Goal: Task Accomplishment & Management: Complete application form

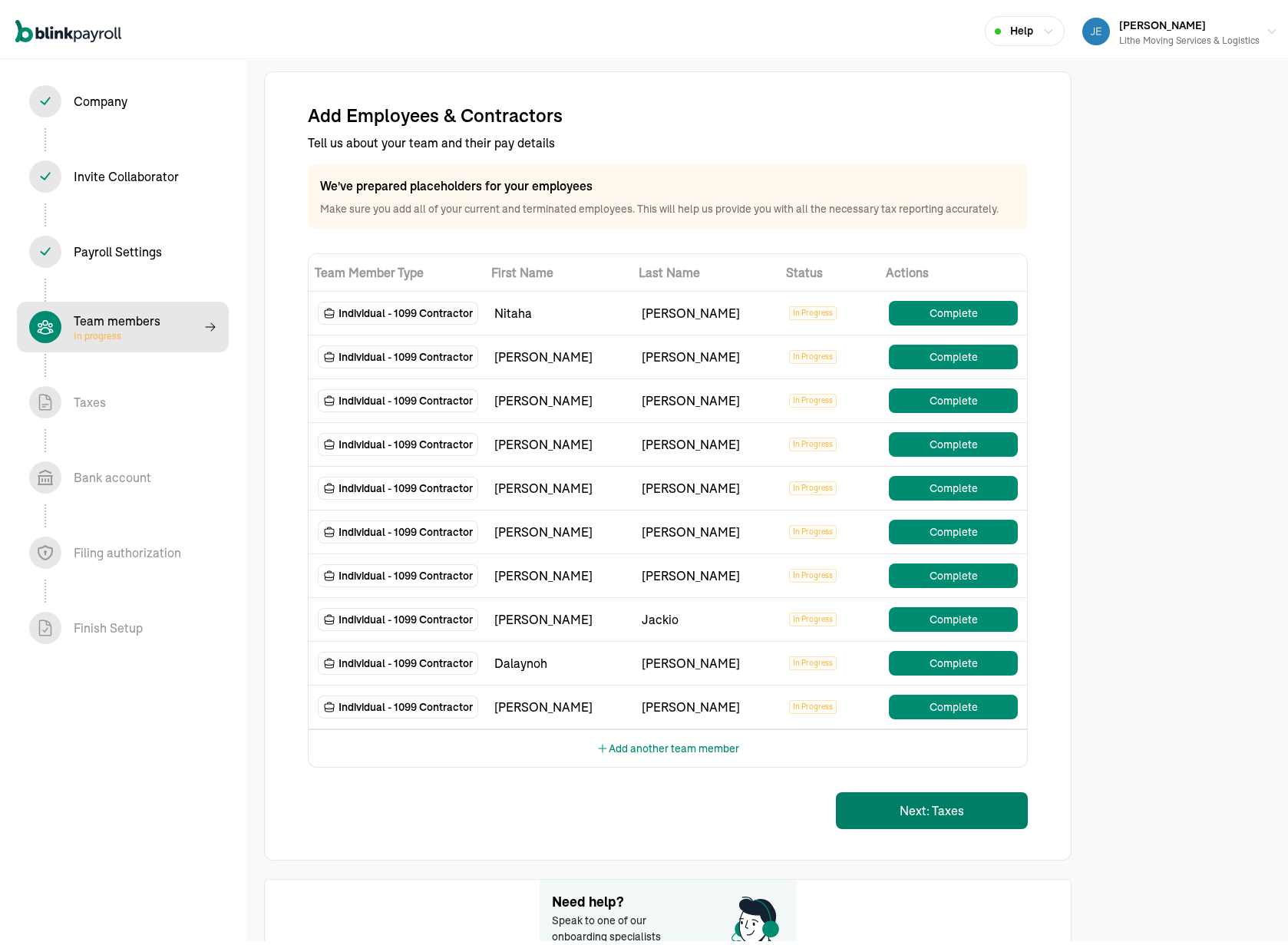
click at [926, 818] on button "Next: Taxes" at bounding box center [931, 806] width 192 height 37
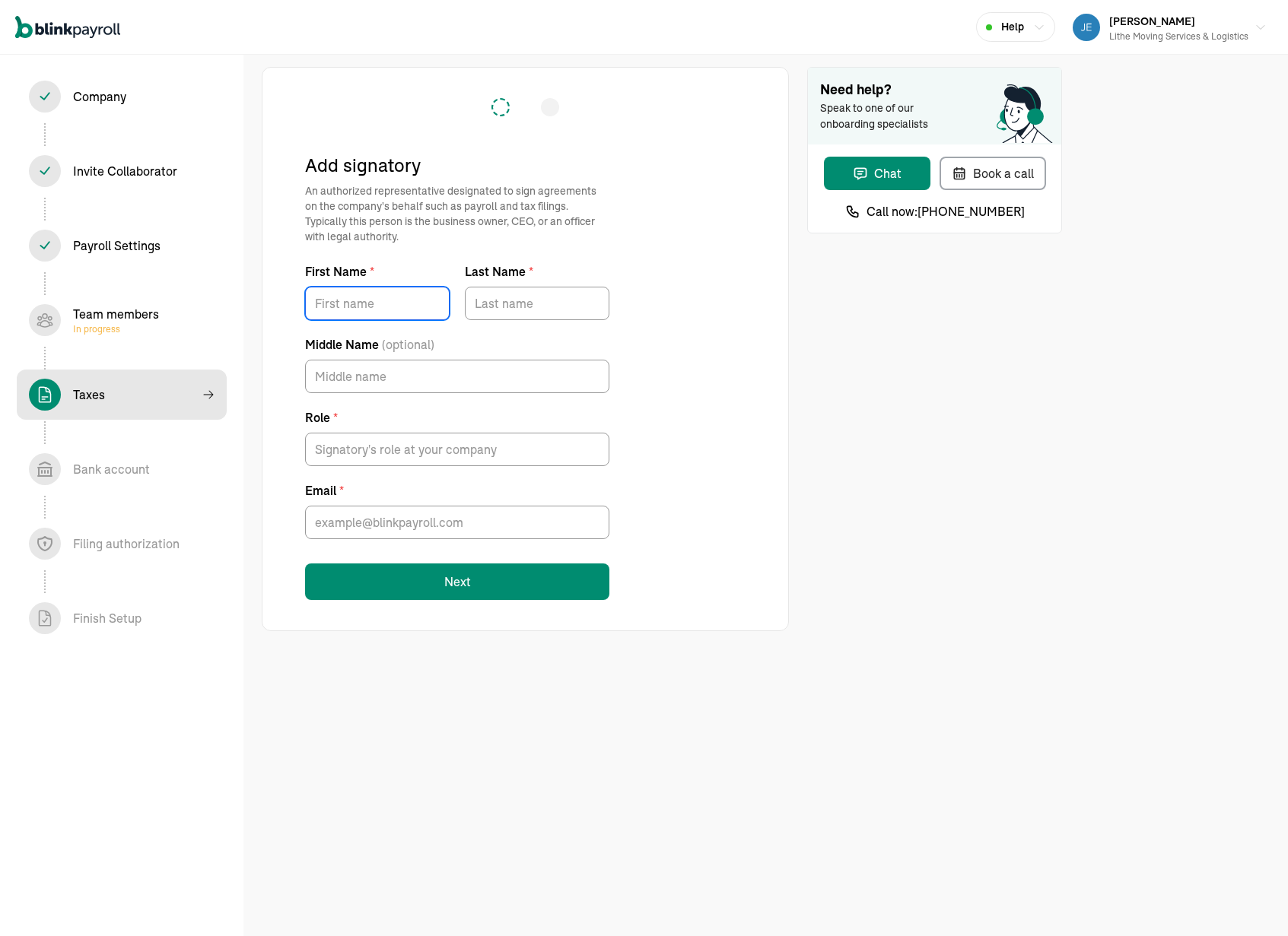
click at [419, 304] on input "First Name *" at bounding box center [376, 303] width 144 height 33
type input "[PERSON_NAME]"
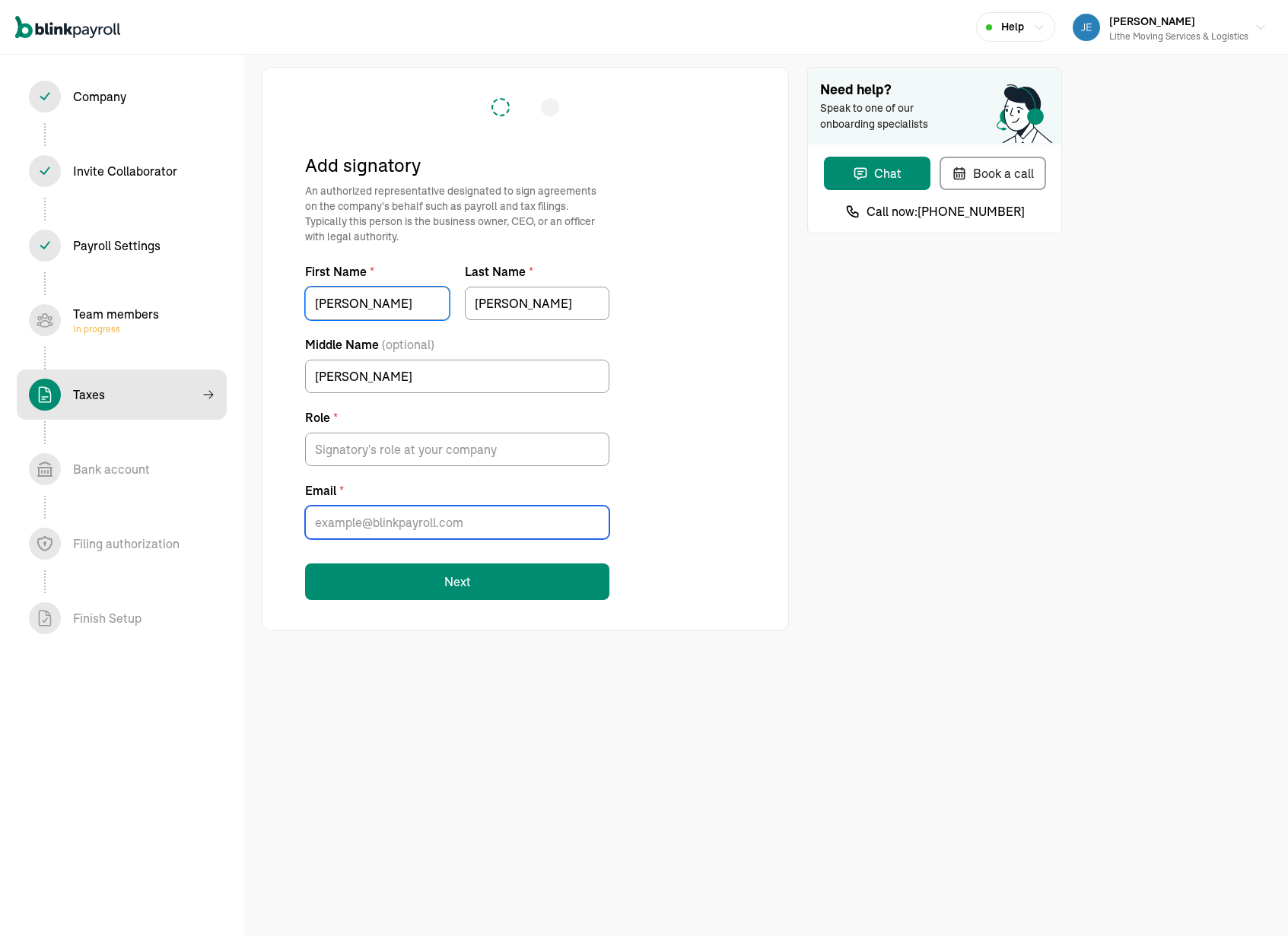
type input "[PERSON_NAME][EMAIL_ADDRESS][DOMAIN_NAME]"
click at [690, 419] on div "Add signatory An authorized representative designated to sign agreements on the…" at bounding box center [525, 364] width 440 height 471
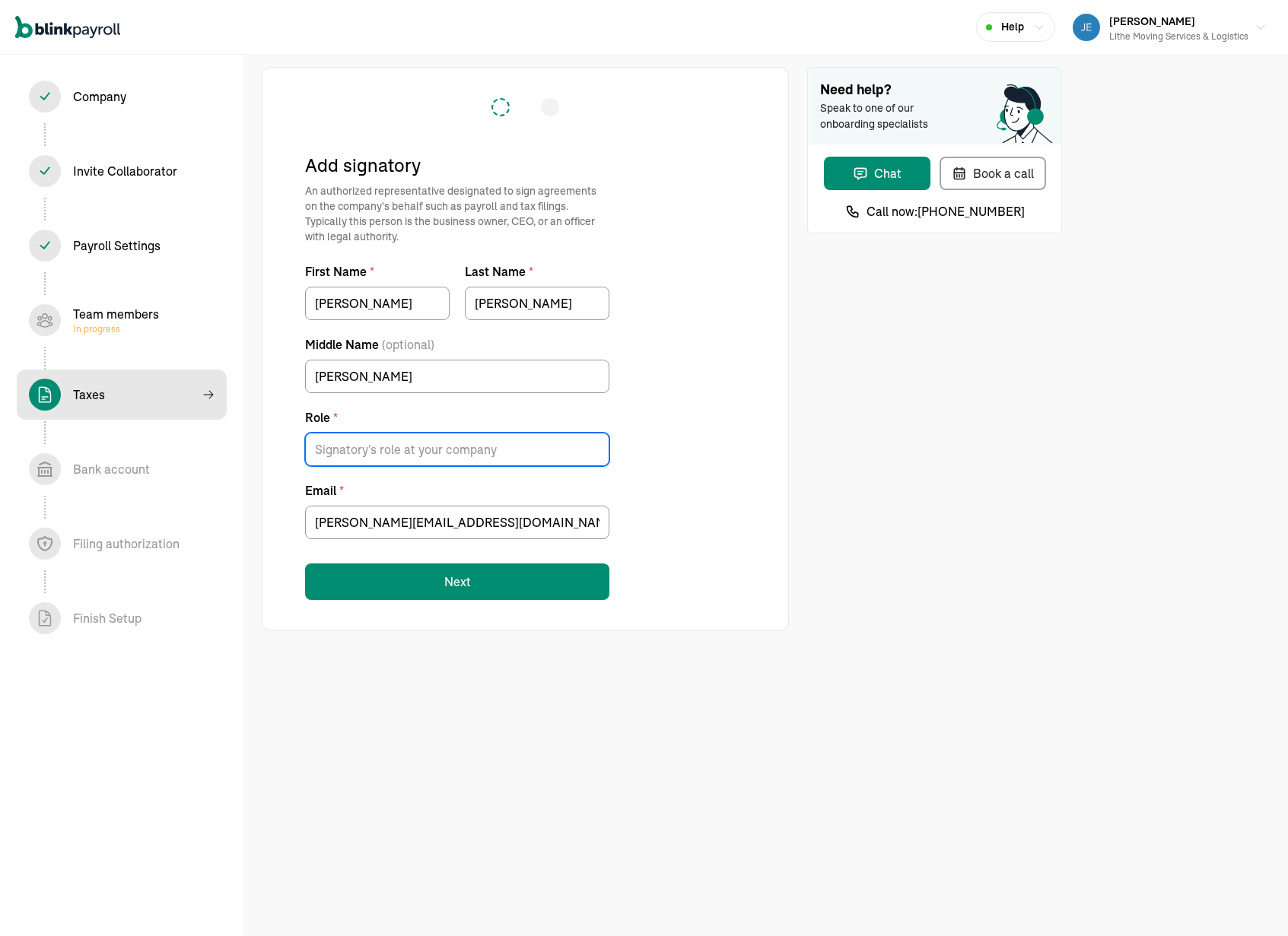
click at [531, 449] on input "Role *" at bounding box center [457, 449] width 304 height 33
type input "Owner"
click at [462, 568] on button "Next" at bounding box center [457, 582] width 304 height 36
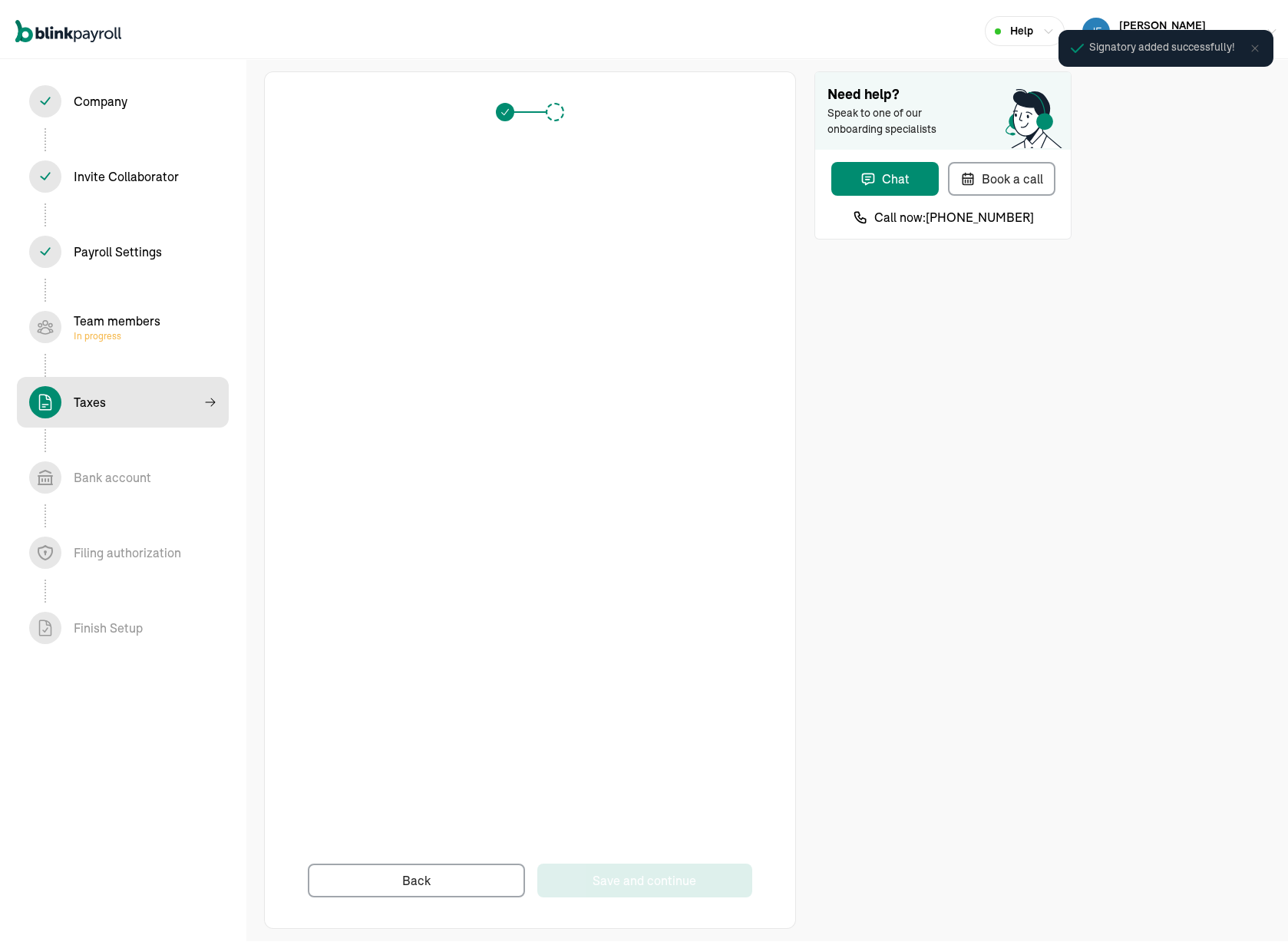
click at [777, 349] on div "Signatory Back Save and continue" at bounding box center [530, 496] width 532 height 857
click at [218, 472] on span "Bank account In progress" at bounding box center [123, 473] width 212 height 51
click at [152, 475] on div "Bank account In progress" at bounding box center [122, 472] width 187 height 32
click at [86, 470] on div "Bank account In progress" at bounding box center [112, 473] width 77 height 18
click at [123, 393] on div "Taxes In progress" at bounding box center [122, 397] width 187 height 32
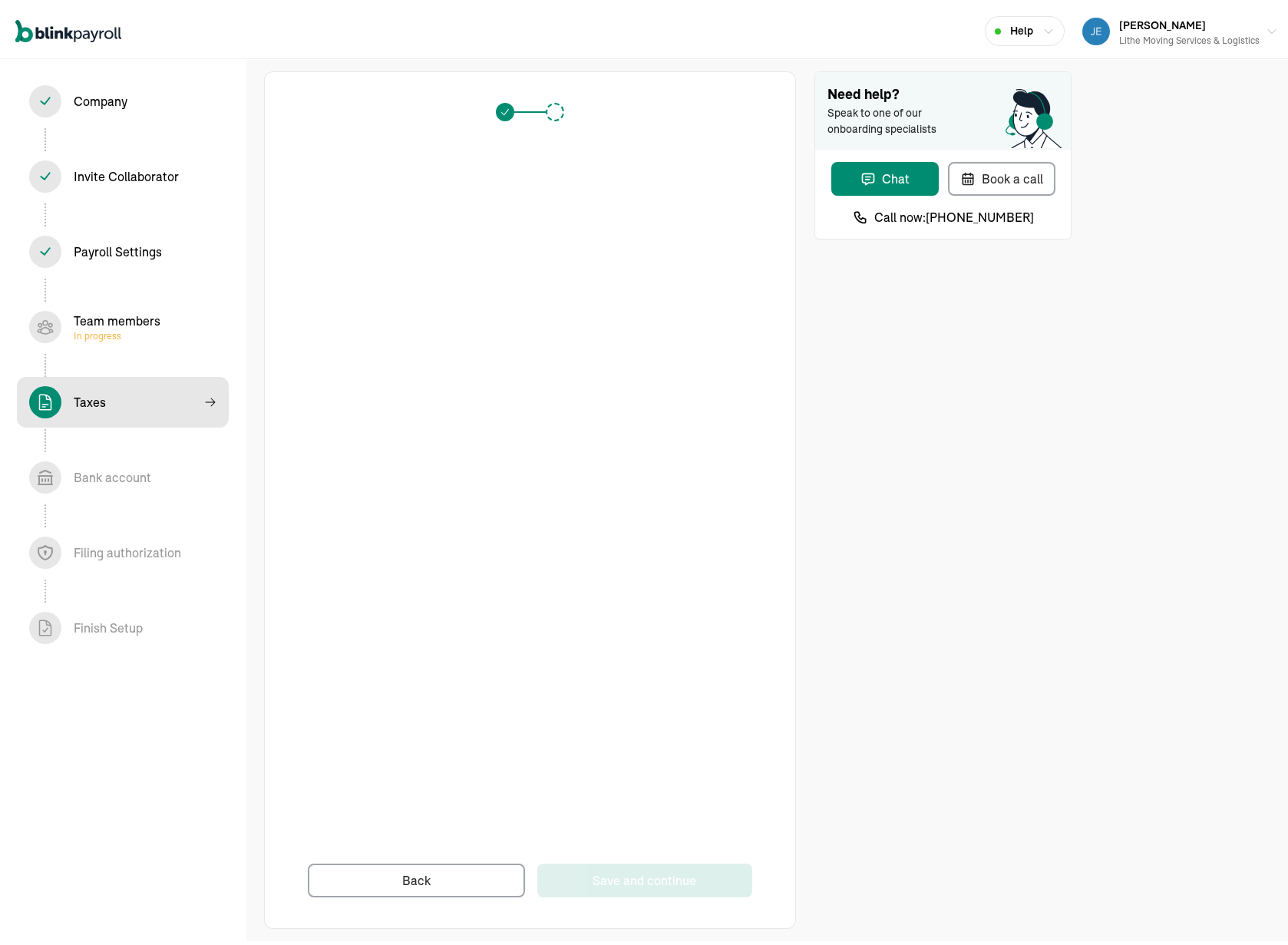
click at [833, 481] on div "Need help? Speak to one of our onboarding specialists Chat Book a call Call now…" at bounding box center [943, 496] width 257 height 857
click at [1026, 554] on div "Need help? Speak to one of our onboarding specialists Chat Book a call Call now…" at bounding box center [943, 496] width 257 height 857
click at [661, 879] on div "Save and continue" at bounding box center [643, 876] width 103 height 18
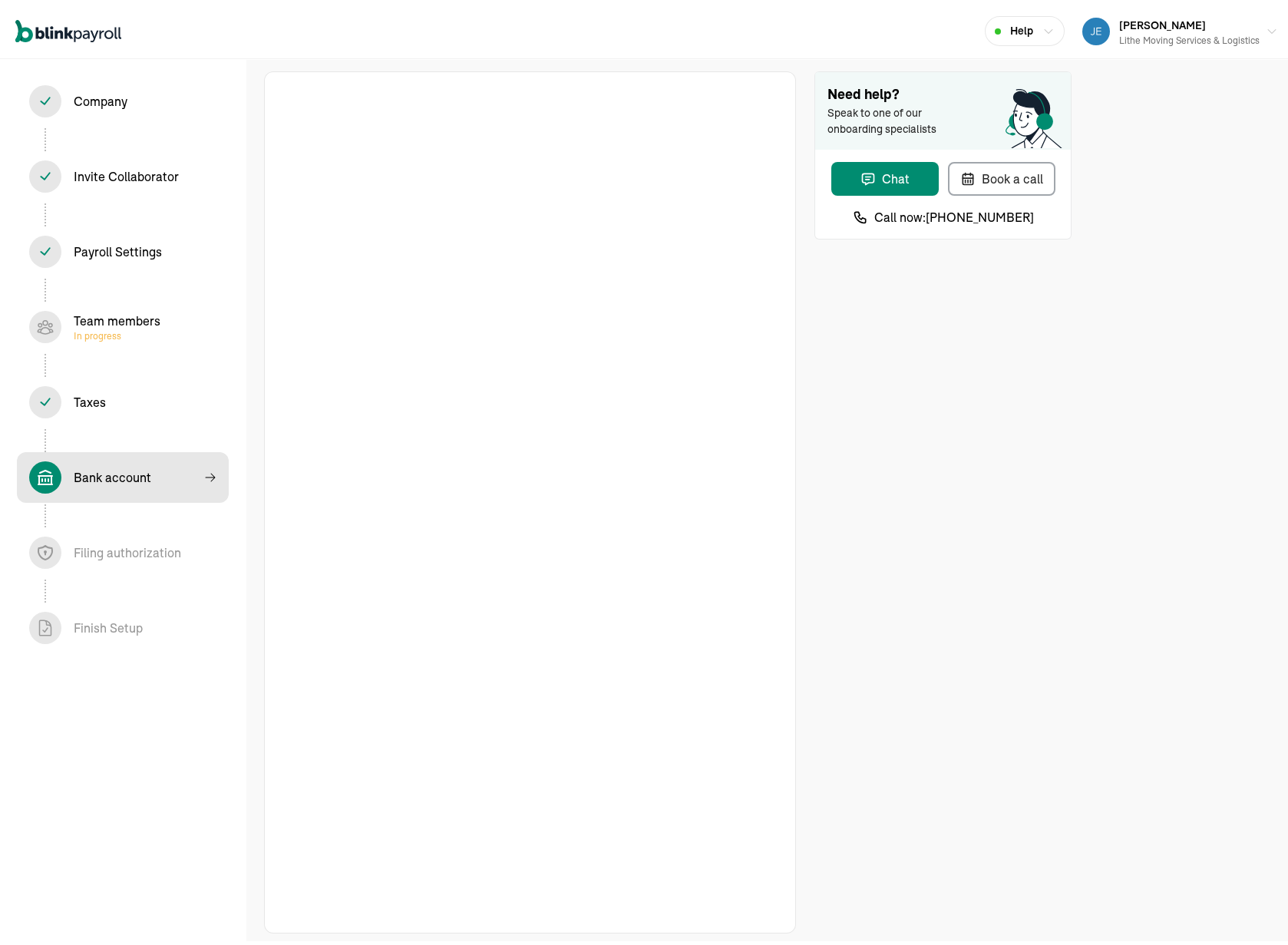
drag, startPoint x: 512, startPoint y: 846, endPoint x: 552, endPoint y: 822, distance: 46.6
click at [552, 822] on div at bounding box center [529, 499] width 444 height 799
click at [145, 389] on div "Taxes In progress" at bounding box center [122, 397] width 187 height 32
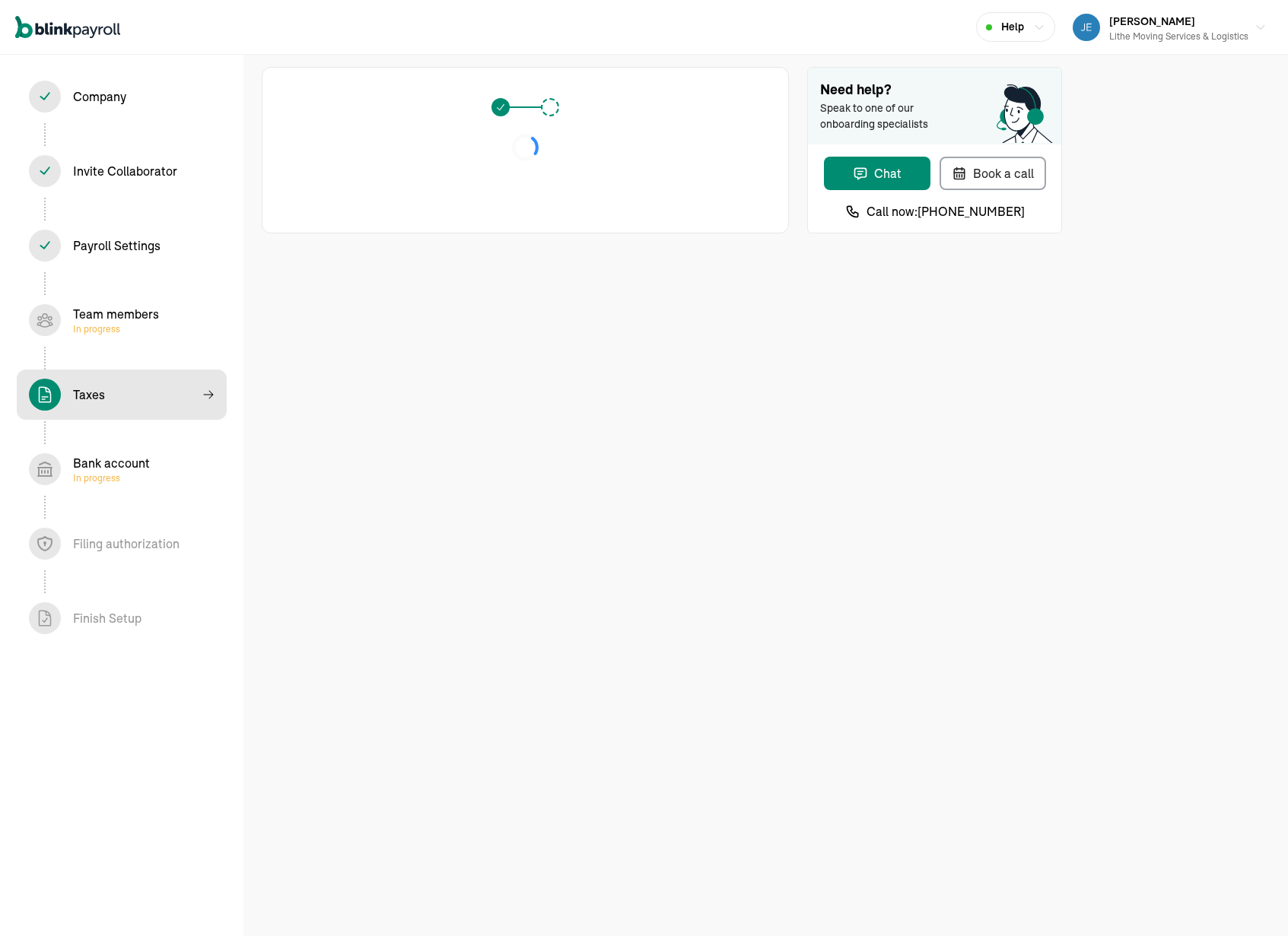
click at [143, 542] on div "Filing authorization In progress" at bounding box center [125, 543] width 106 height 18
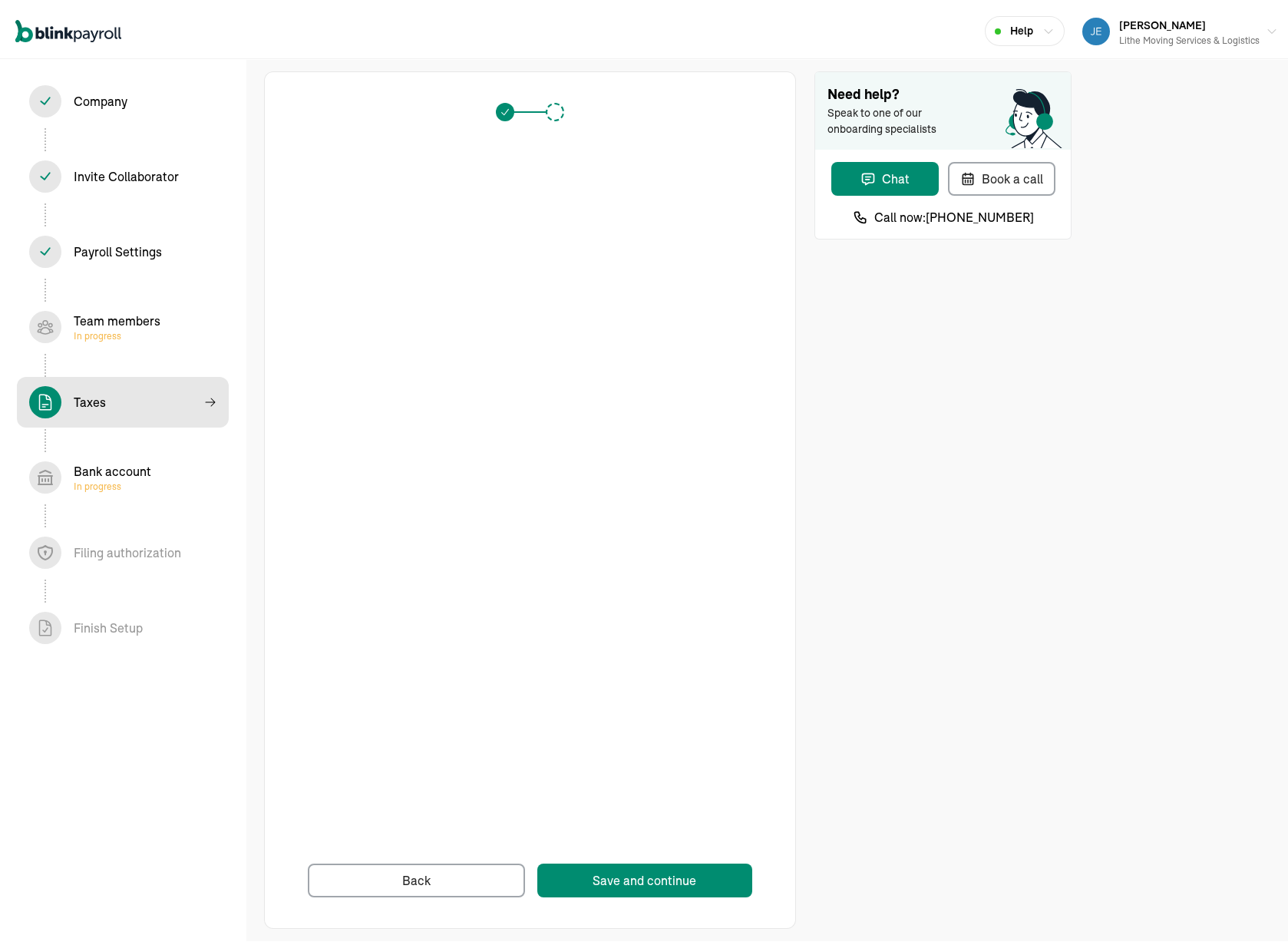
click at [158, 450] on span "Bank account In progress" at bounding box center [123, 473] width 212 height 51
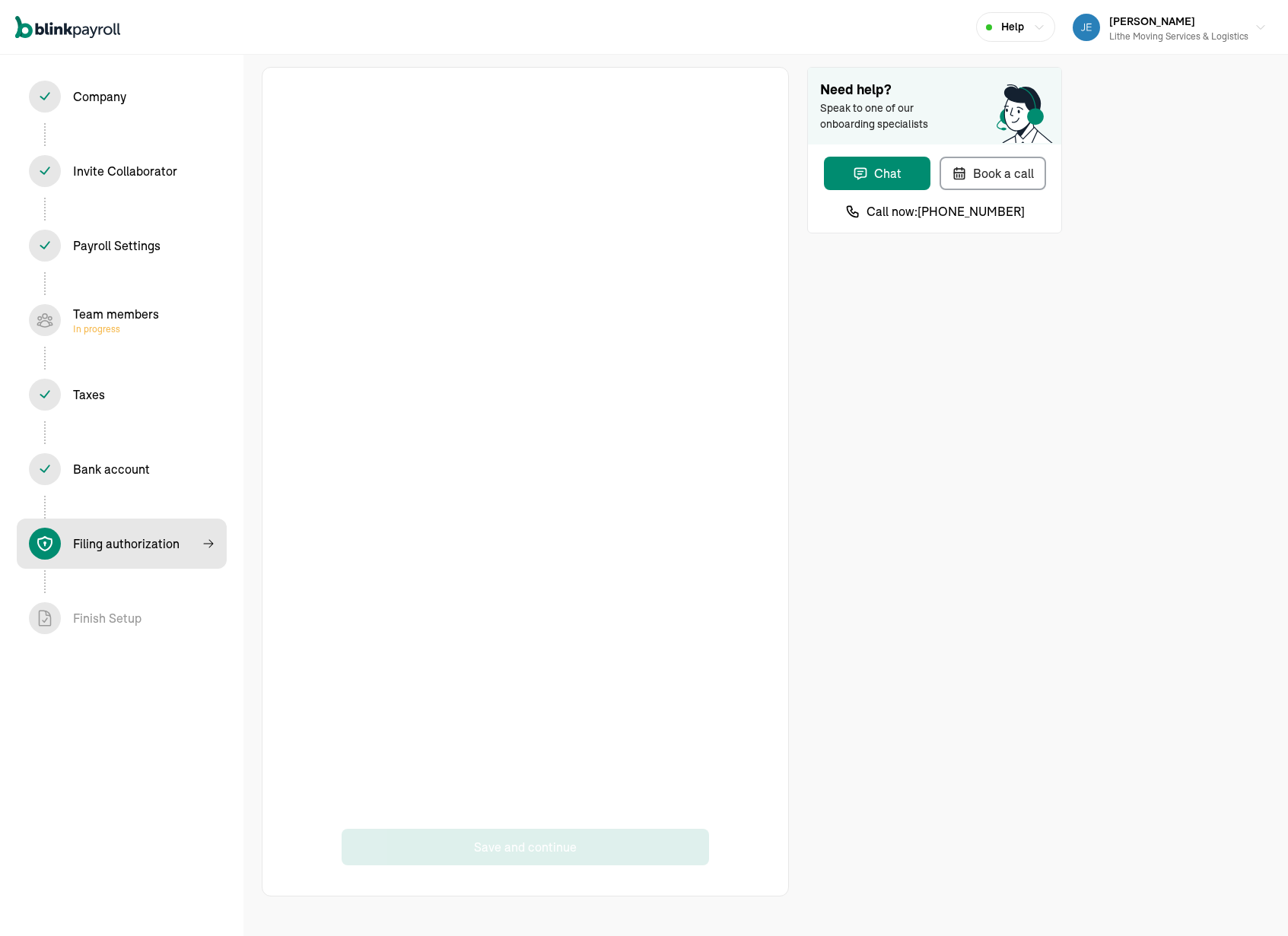
click at [919, 407] on div "Need help? Speak to one of our onboarding specialists Chat Book a call Call now…" at bounding box center [934, 481] width 255 height 829
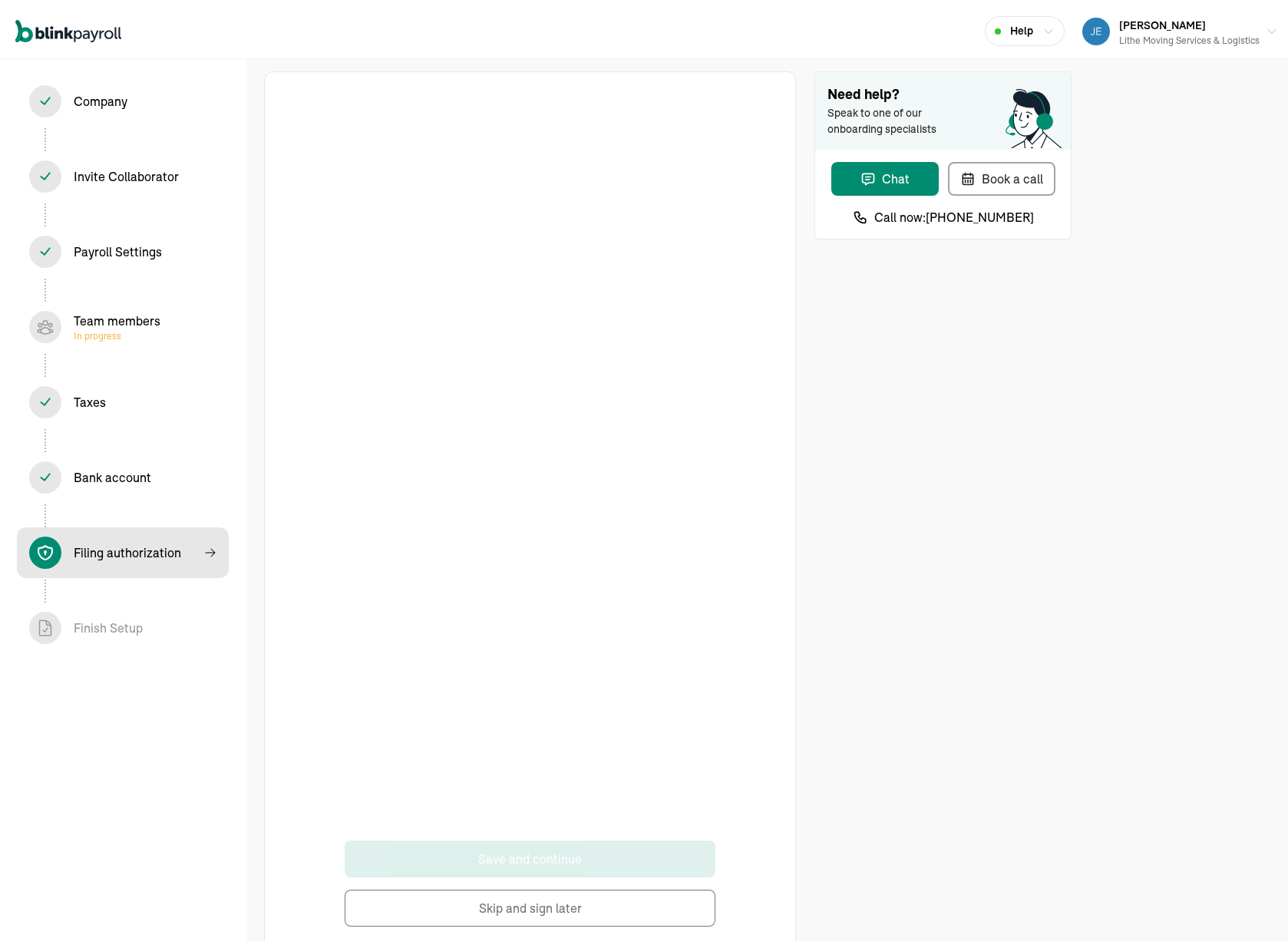
click at [863, 551] on div "Need help? Speak to one of our onboarding specialists Chat Book a call Call now…" at bounding box center [943, 510] width 257 height 886
click at [536, 897] on button "Skip and sign later" at bounding box center [529, 904] width 370 height 37
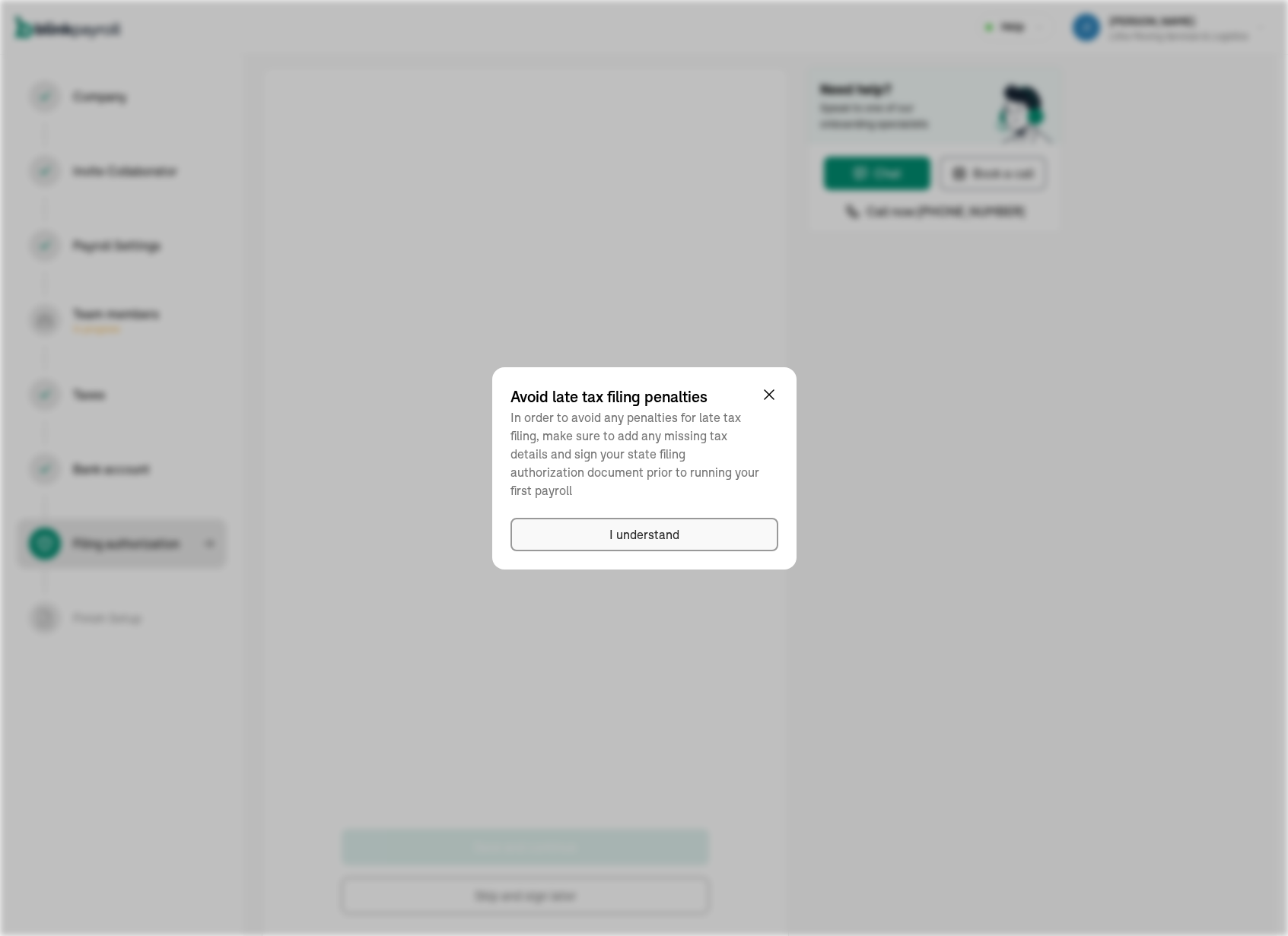
click at [664, 525] on div "I understand" at bounding box center [644, 534] width 70 height 18
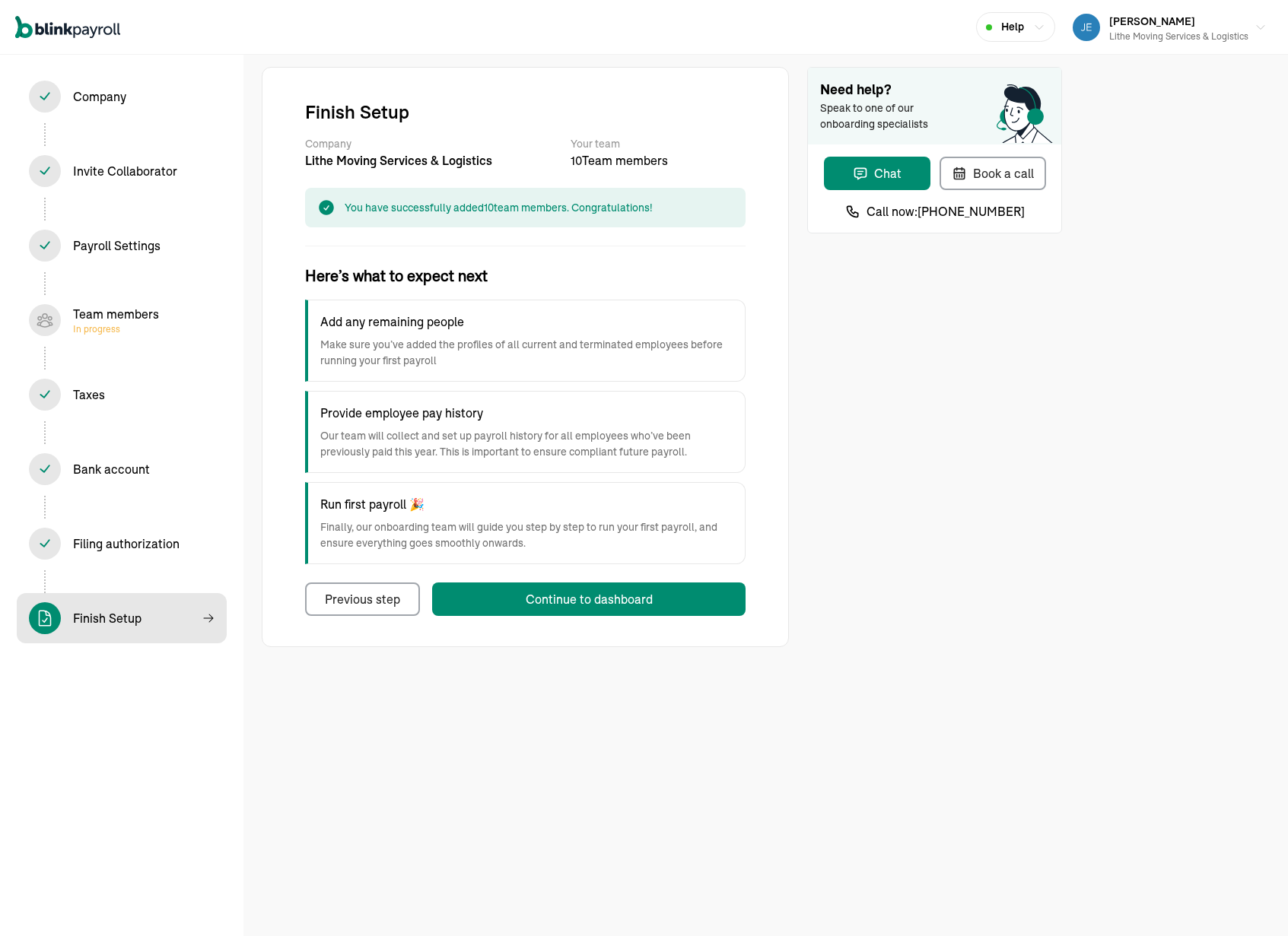
drag, startPoint x: 539, startPoint y: 689, endPoint x: 527, endPoint y: 651, distance: 39.8
click at [539, 688] on div "Finish Setup Company Lithe Moving Services & Logistics Your team 10 Team member…" at bounding box center [644, 468] width 1288 height 936
click at [781, 457] on div "Finish Setup Company Lithe Moving Services & Logistics Your team 10 Team member…" at bounding box center [526, 356] width 527 height 580
click at [354, 418] on h4 "Provide employee pay history" at bounding box center [526, 413] width 412 height 18
drag, startPoint x: 353, startPoint y: 394, endPoint x: 547, endPoint y: 449, distance: 201.6
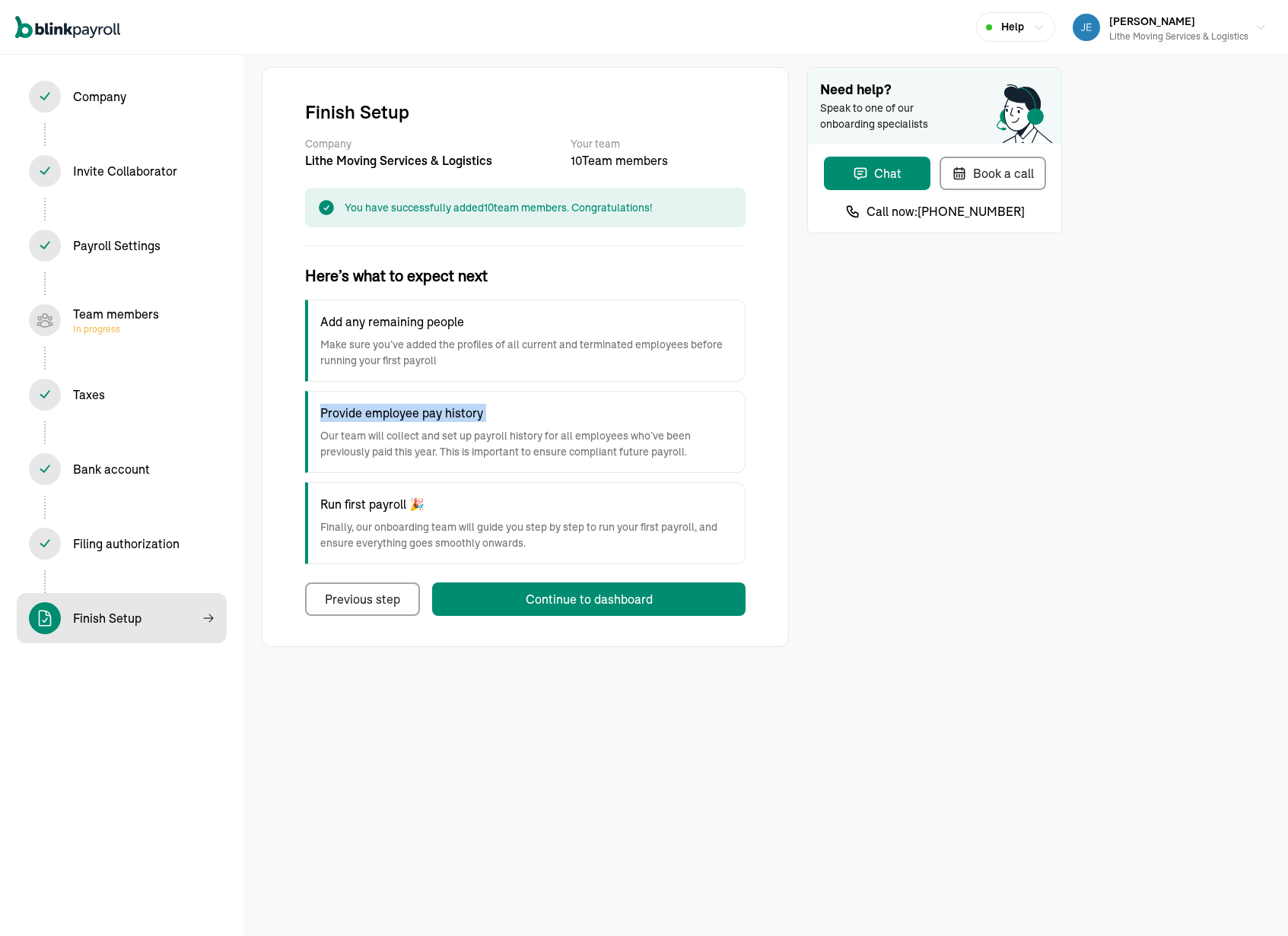
click at [543, 442] on div "Provide employee pay history Our team will collect and set up payroll history f…" at bounding box center [525, 432] width 440 height 82
click at [548, 449] on p "Our team will collect and set up payroll history for all employees who’ve been …" at bounding box center [526, 443] width 412 height 32
click at [635, 466] on div "Provide employee pay history Our team will collect and set up payroll history f…" at bounding box center [525, 432] width 440 height 82
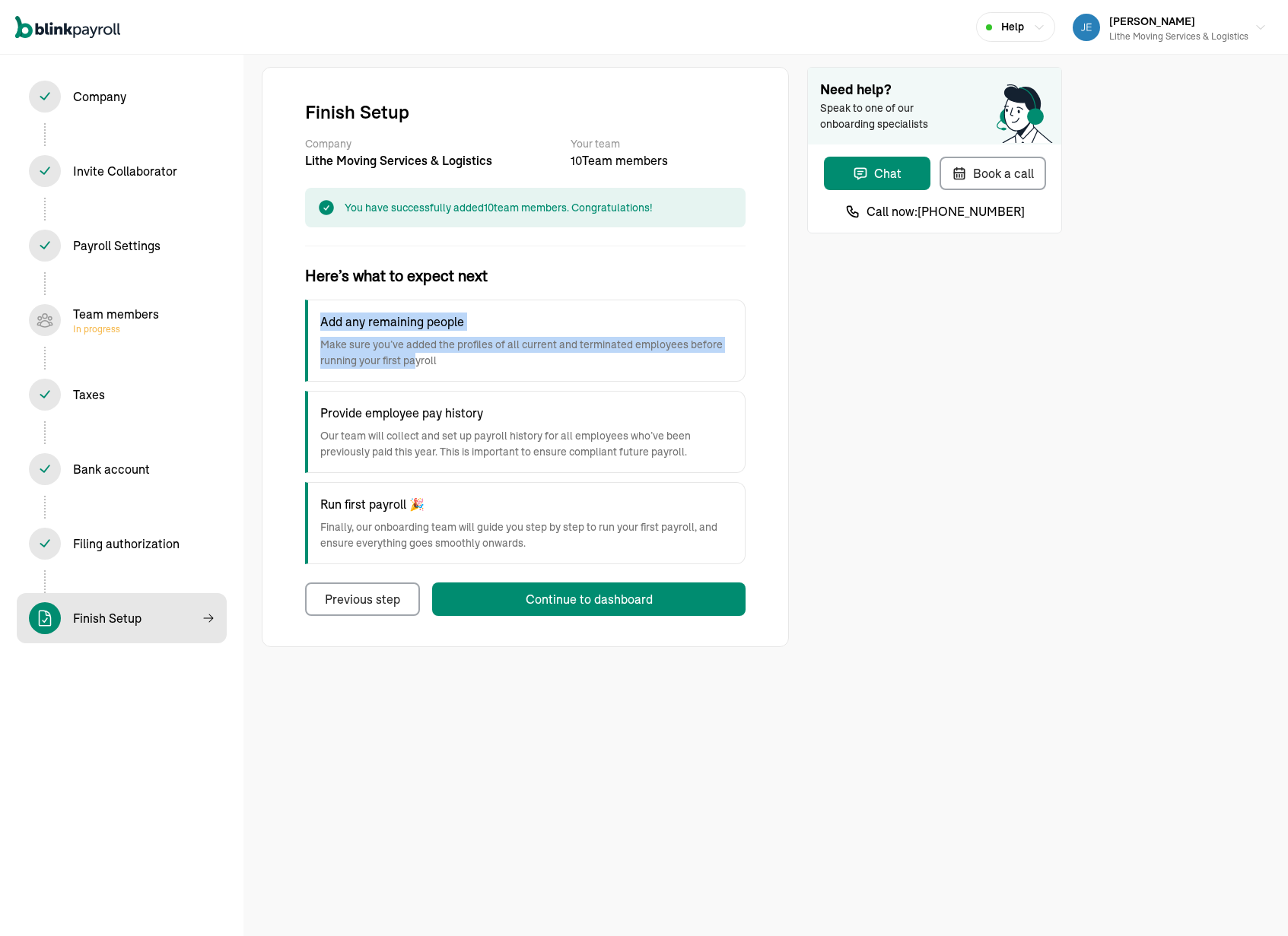
drag, startPoint x: 316, startPoint y: 308, endPoint x: 414, endPoint y: 355, distance: 108.7
click at [414, 355] on div "Add any remaining people Make sure you’ve added the profiles of all current and…" at bounding box center [525, 341] width 440 height 82
click at [527, 371] on div "Add any remaining people Make sure you’ve added the profiles of all current and…" at bounding box center [525, 341] width 440 height 82
click at [631, 617] on div "Finish Setup Company Lithe Moving Services & Logistics Your team 10 Team member…" at bounding box center [526, 356] width 527 height 580
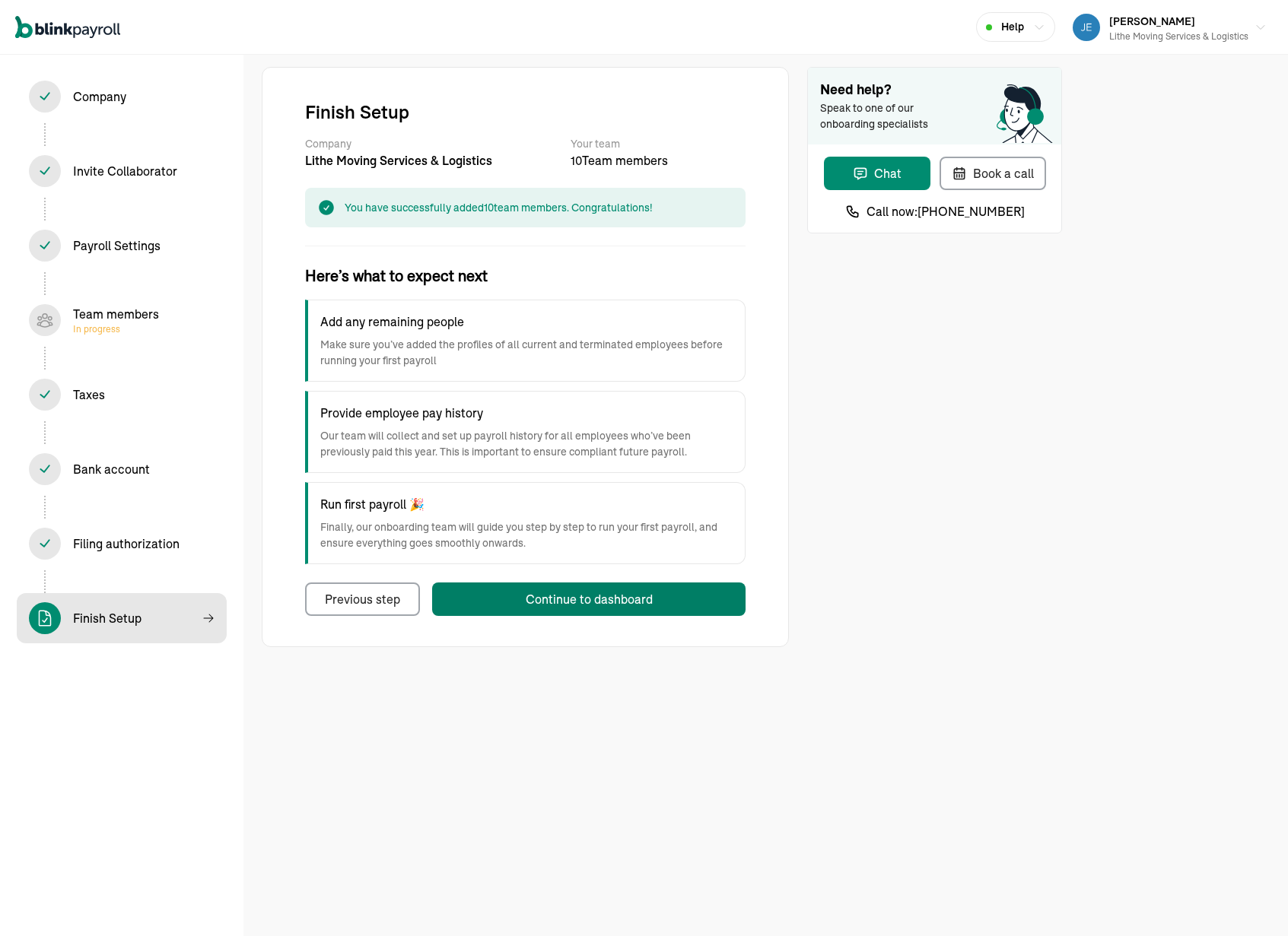
click at [629, 599] on div "Continue to dashboard" at bounding box center [589, 599] width 127 height 18
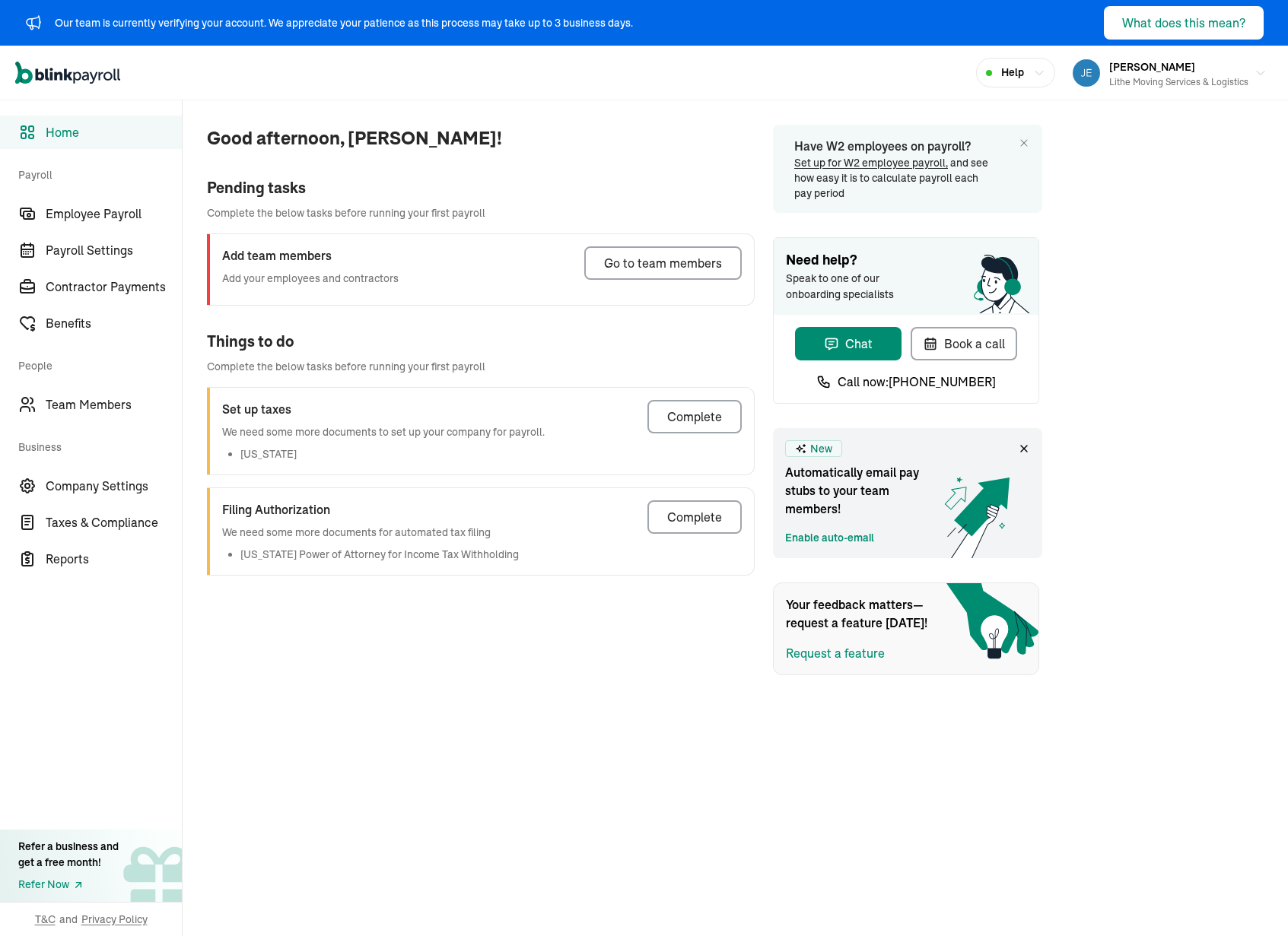
click at [443, 626] on div "Good afternoon, [PERSON_NAME]! Pending tasks Complete the below tasks before ru…" at bounding box center [468, 388] width 572 height 575
click at [637, 263] on div "Go to team members" at bounding box center [662, 263] width 118 height 18
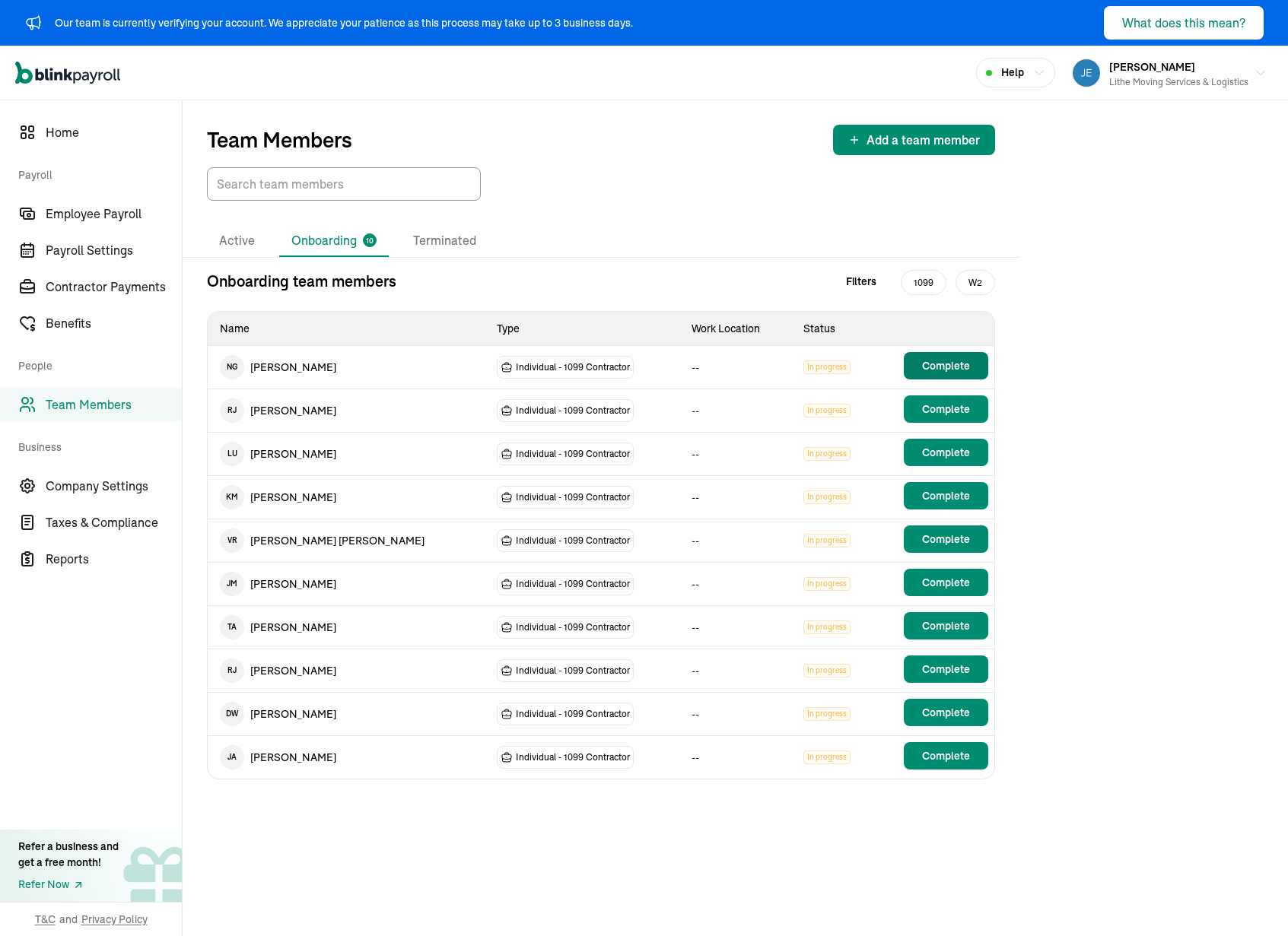
click at [934, 368] on span "Complete" at bounding box center [946, 366] width 48 height 15
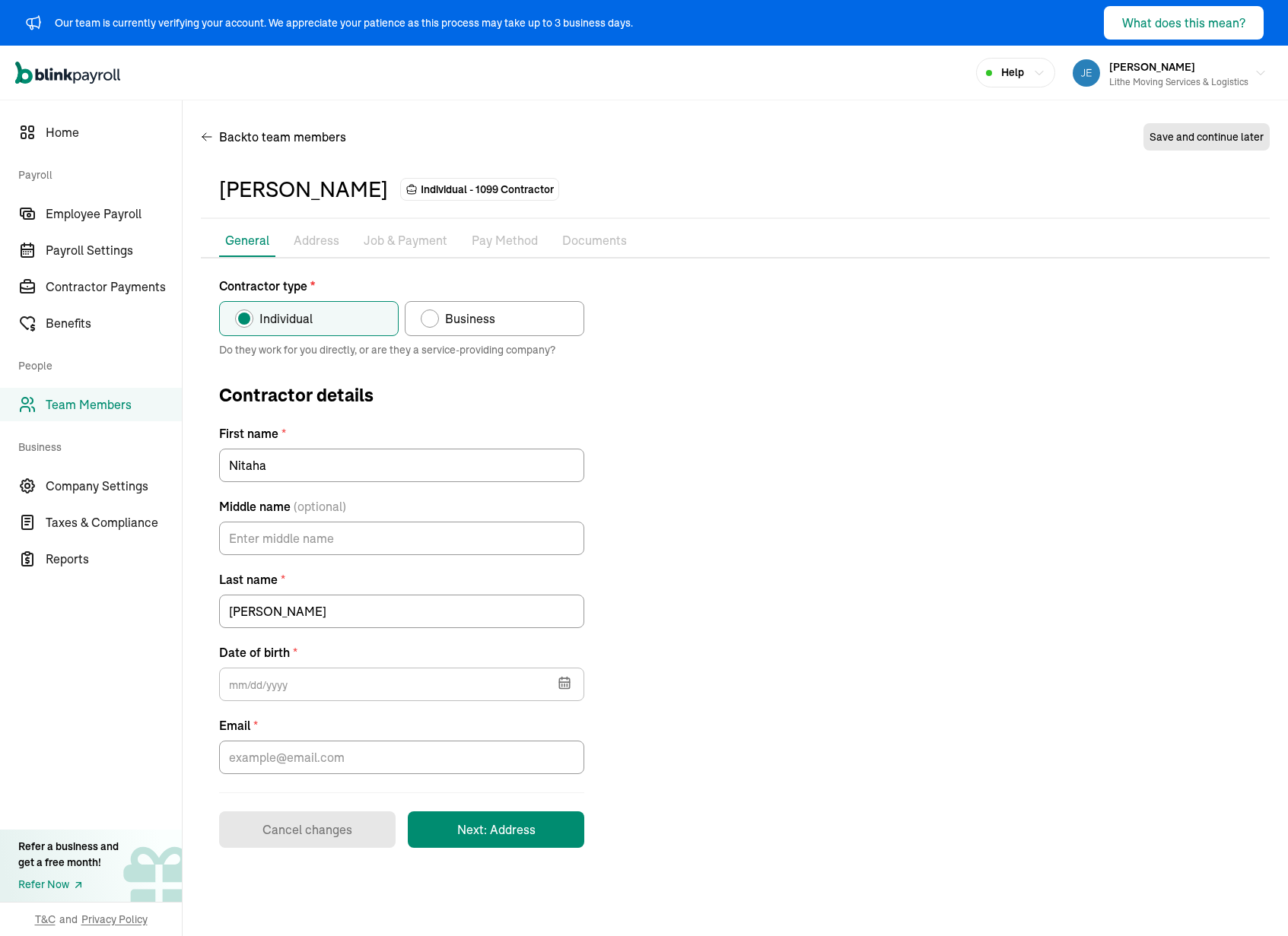
click at [685, 390] on div "Contractor type * Individual Business Do they work for you directly, or are the…" at bounding box center [735, 563] width 1068 height 571
click at [432, 375] on form "Contractor type * Individual Business Do they work for you directly, or are the…" at bounding box center [401, 563] width 365 height 571
click at [676, 566] on div "Contractor type * Individual Business Do they work for you directly, or are the…" at bounding box center [735, 563] width 1068 height 571
click at [311, 241] on p "Address" at bounding box center [316, 241] width 46 height 20
click at [309, 240] on p "Address" at bounding box center [316, 241] width 46 height 20
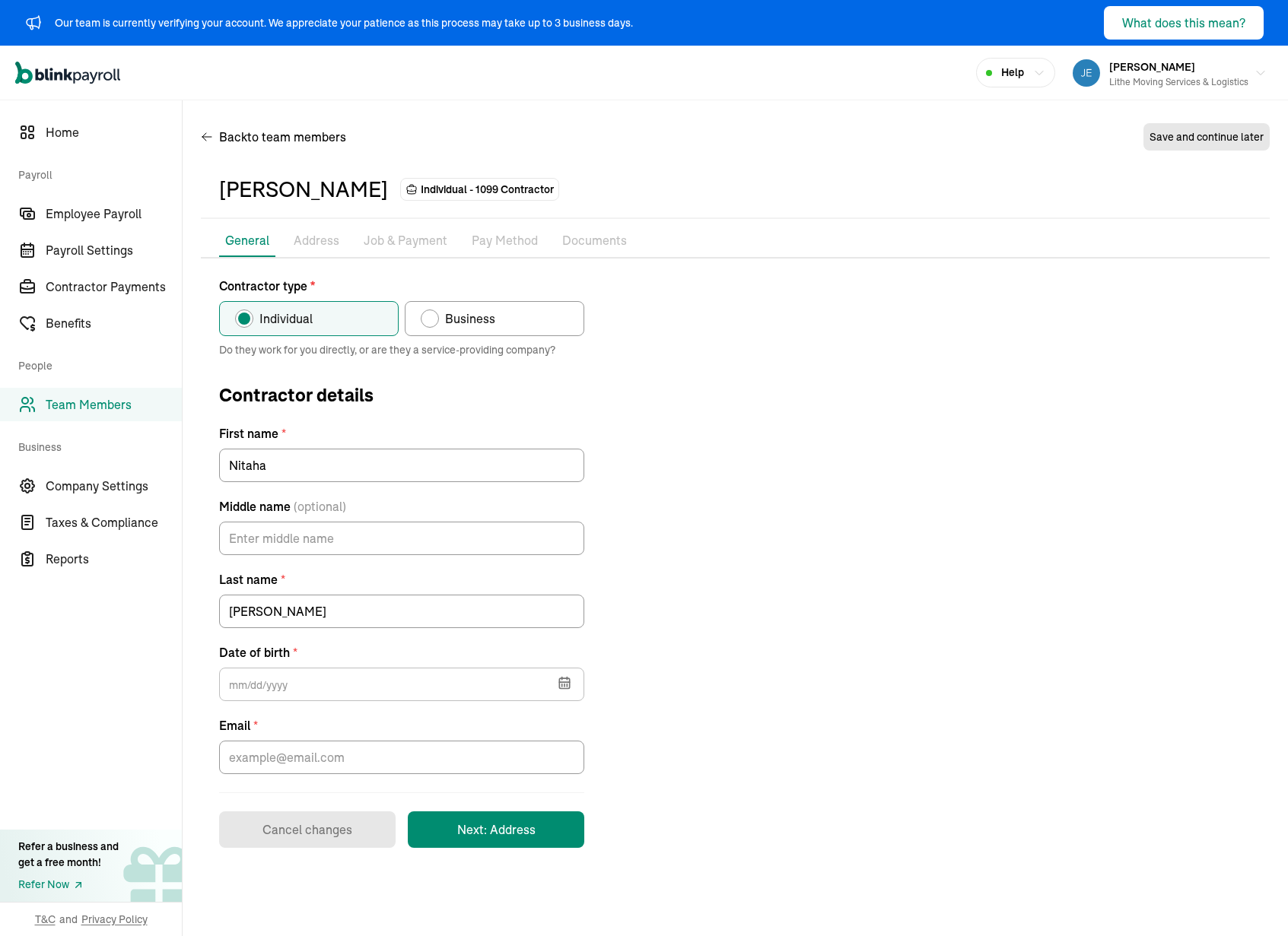
click at [403, 238] on p "Job & Payment" at bounding box center [405, 241] width 84 height 20
click at [517, 241] on p "Pay Method" at bounding box center [504, 241] width 66 height 20
click at [468, 818] on button "Next: Address" at bounding box center [496, 829] width 177 height 36
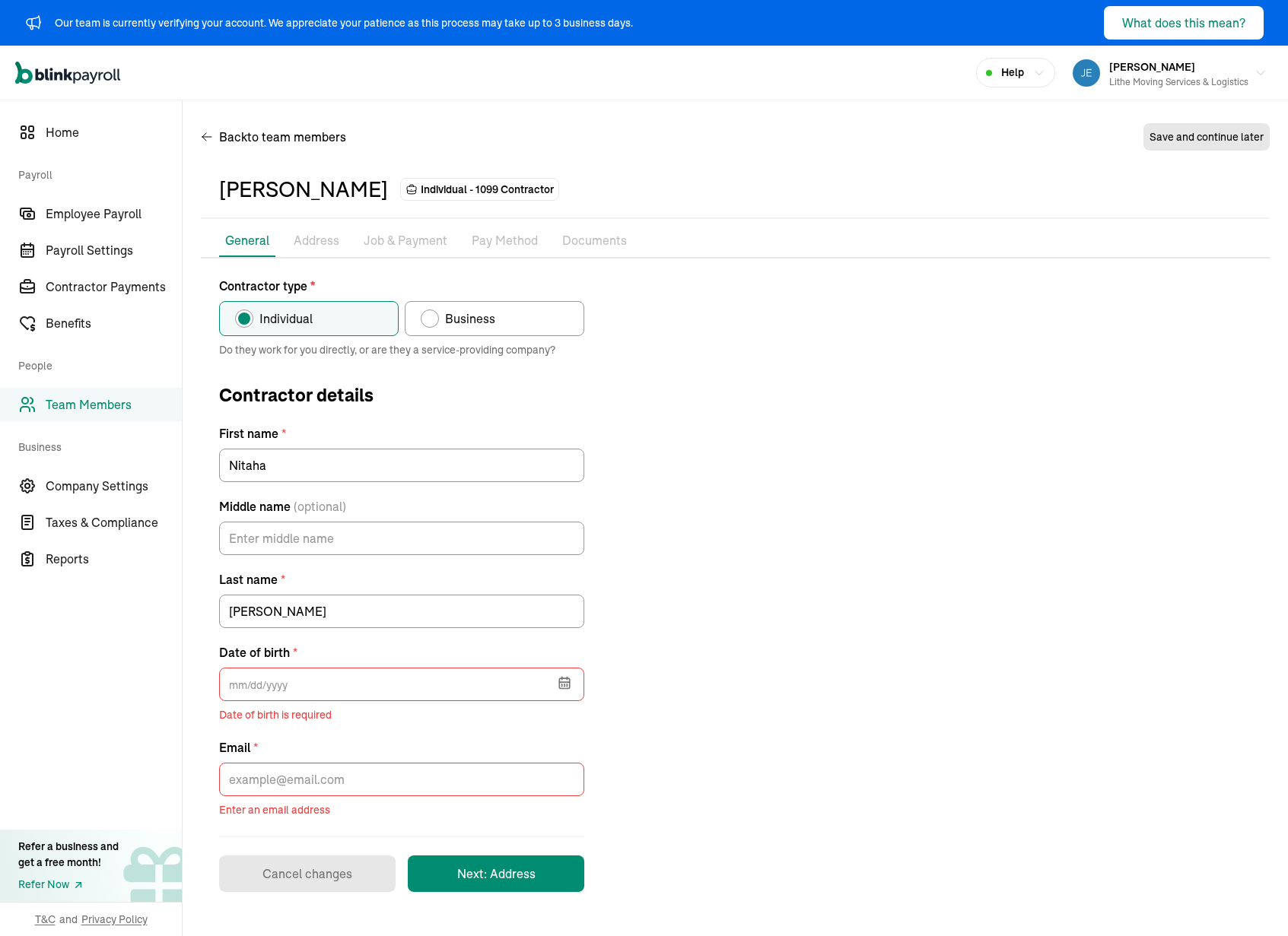
click at [666, 714] on div "Contractor type * Individual Business Do they work for you directly, or are the…" at bounding box center [735, 585] width 1068 height 615
click at [404, 674] on input "text" at bounding box center [401, 684] width 365 height 33
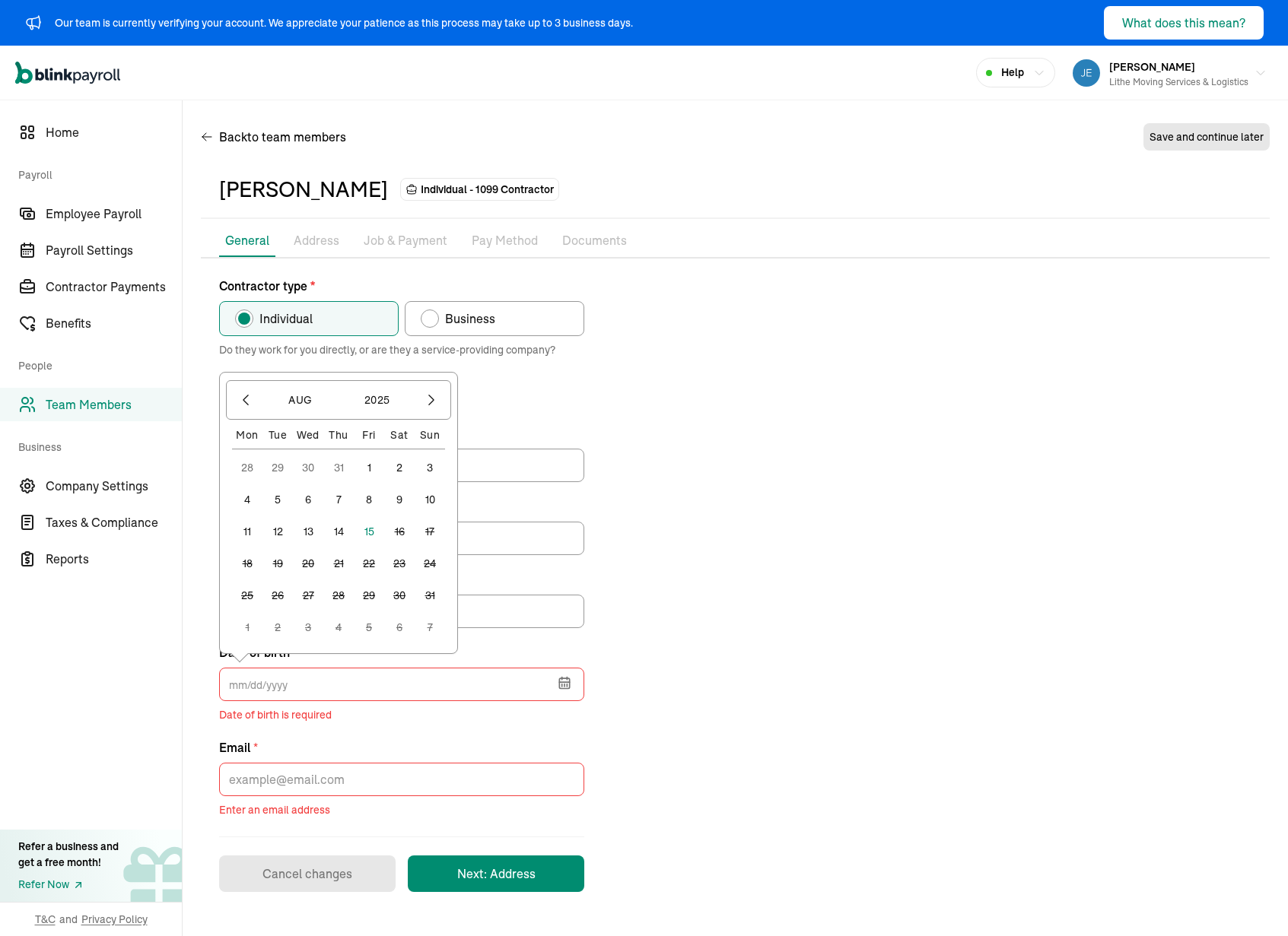
click at [842, 613] on div "Contractor type * Individual Business Do they work for you directly, or are the…" at bounding box center [735, 585] width 1068 height 615
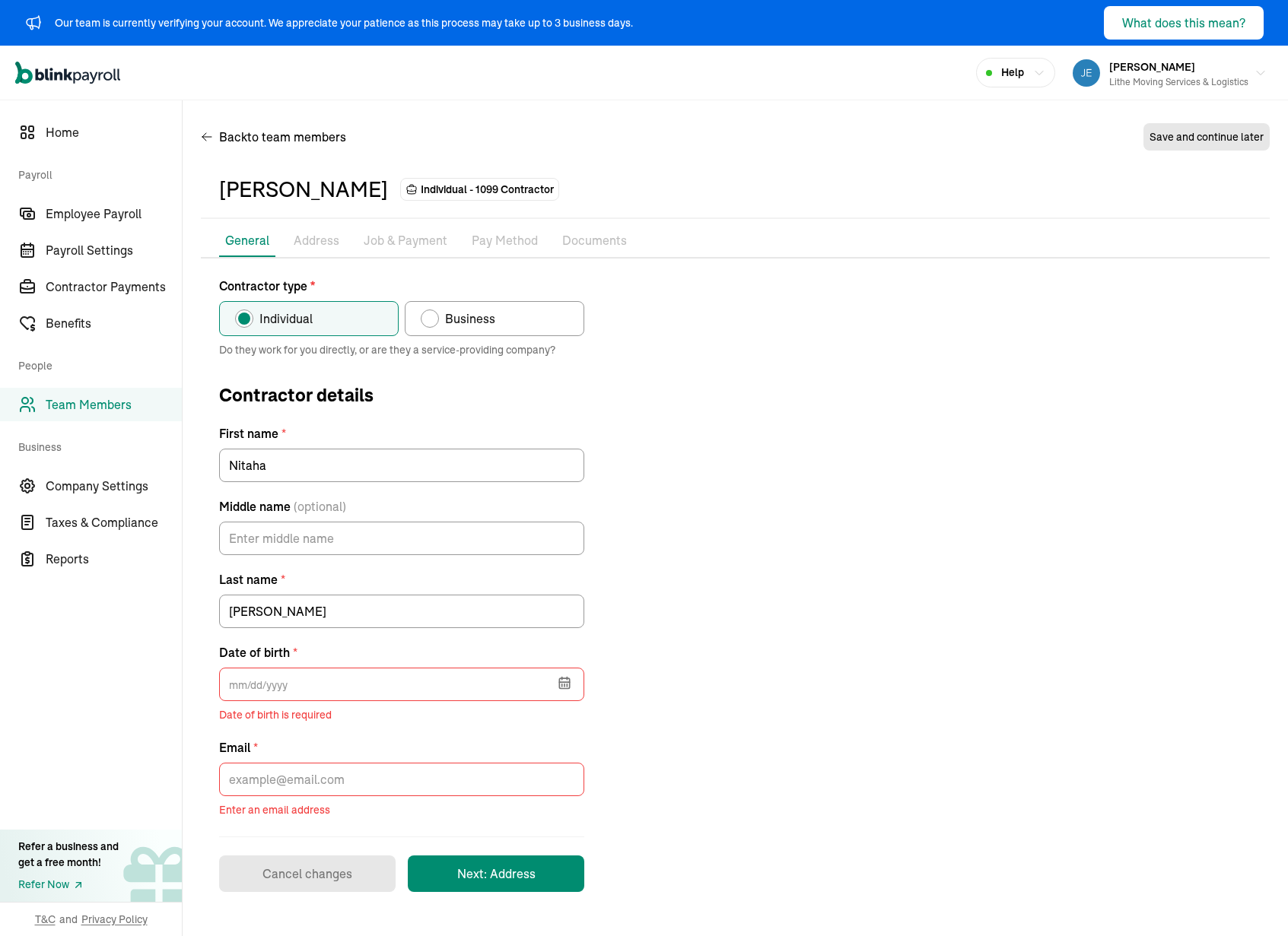
click at [859, 557] on div "Contractor type * Individual Business Do they work for you directly, or are the…" at bounding box center [735, 585] width 1068 height 615
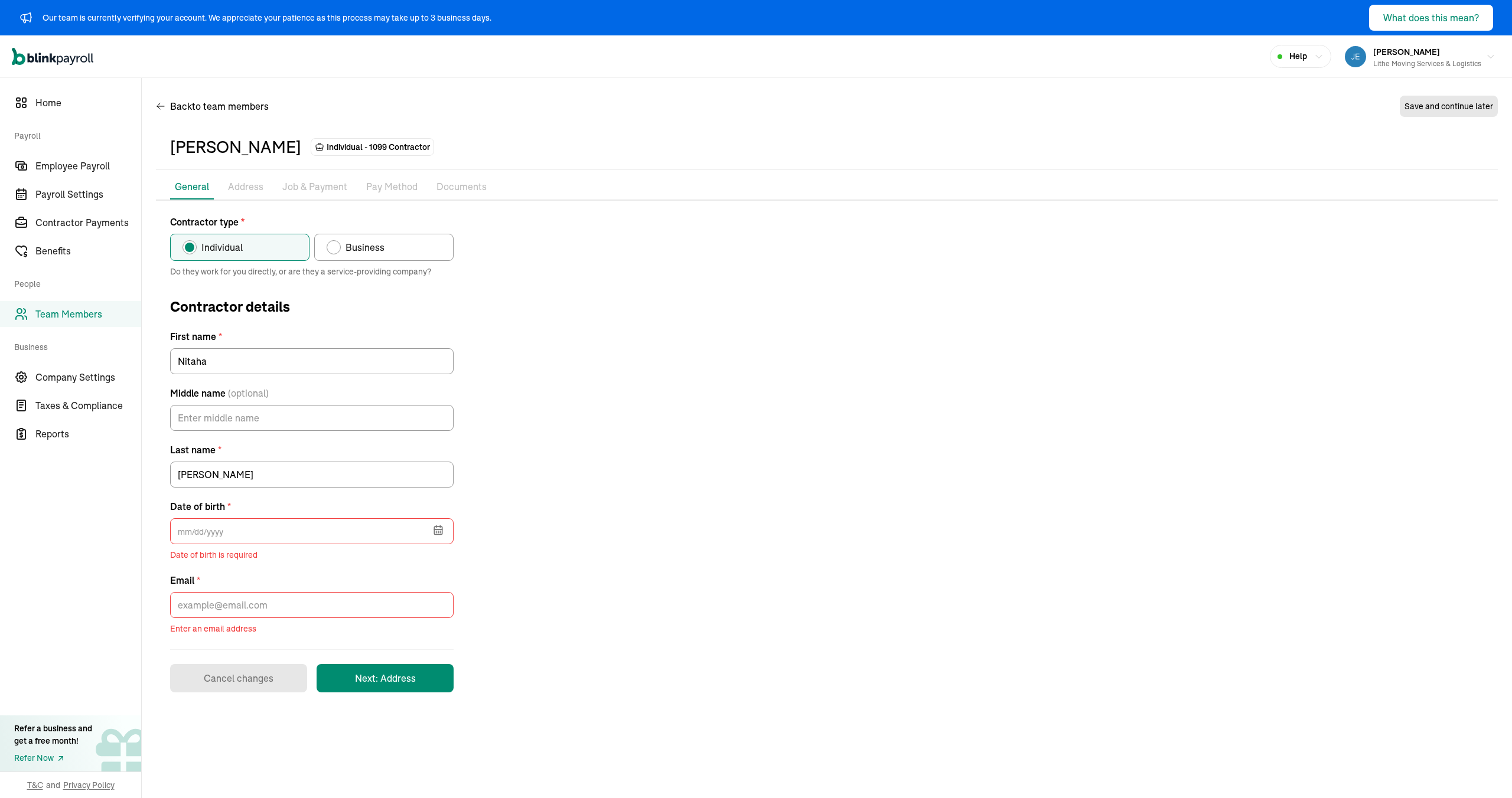
click at [319, 91] on div "Back to team members Save and continue later [PERSON_NAME] Individual - 1099 Co…" at bounding box center [826, 398] width 1370 height 641
click at [140, 97] on span "Home" at bounding box center [88, 102] width 105 height 14
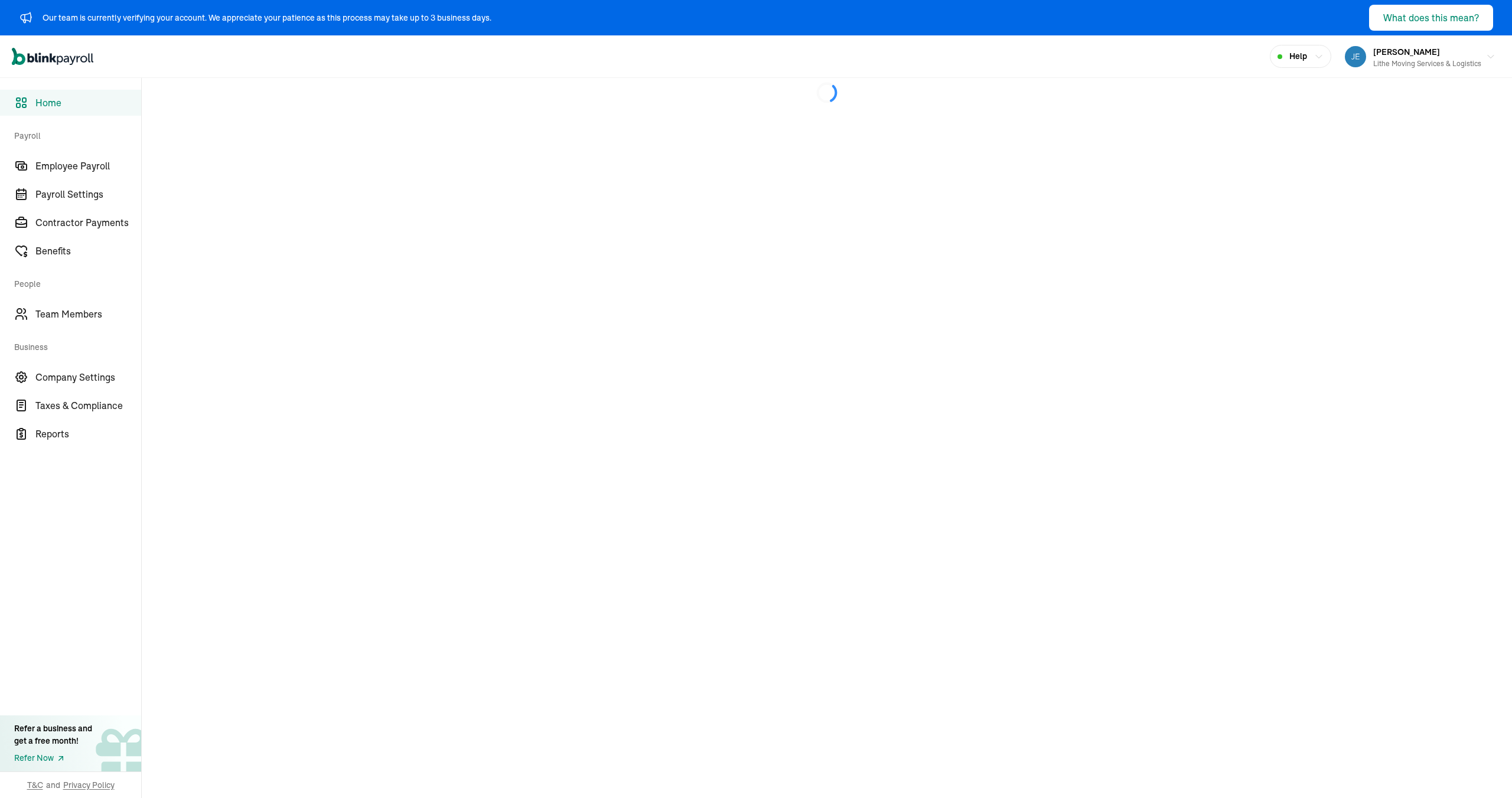
click at [119, 94] on link "Home" at bounding box center [70, 102] width 141 height 26
click at [262, 65] on div "Open main menu Help [PERSON_NAME] Lithe Moving Services & Logistics" at bounding box center [756, 56] width 1512 height 42
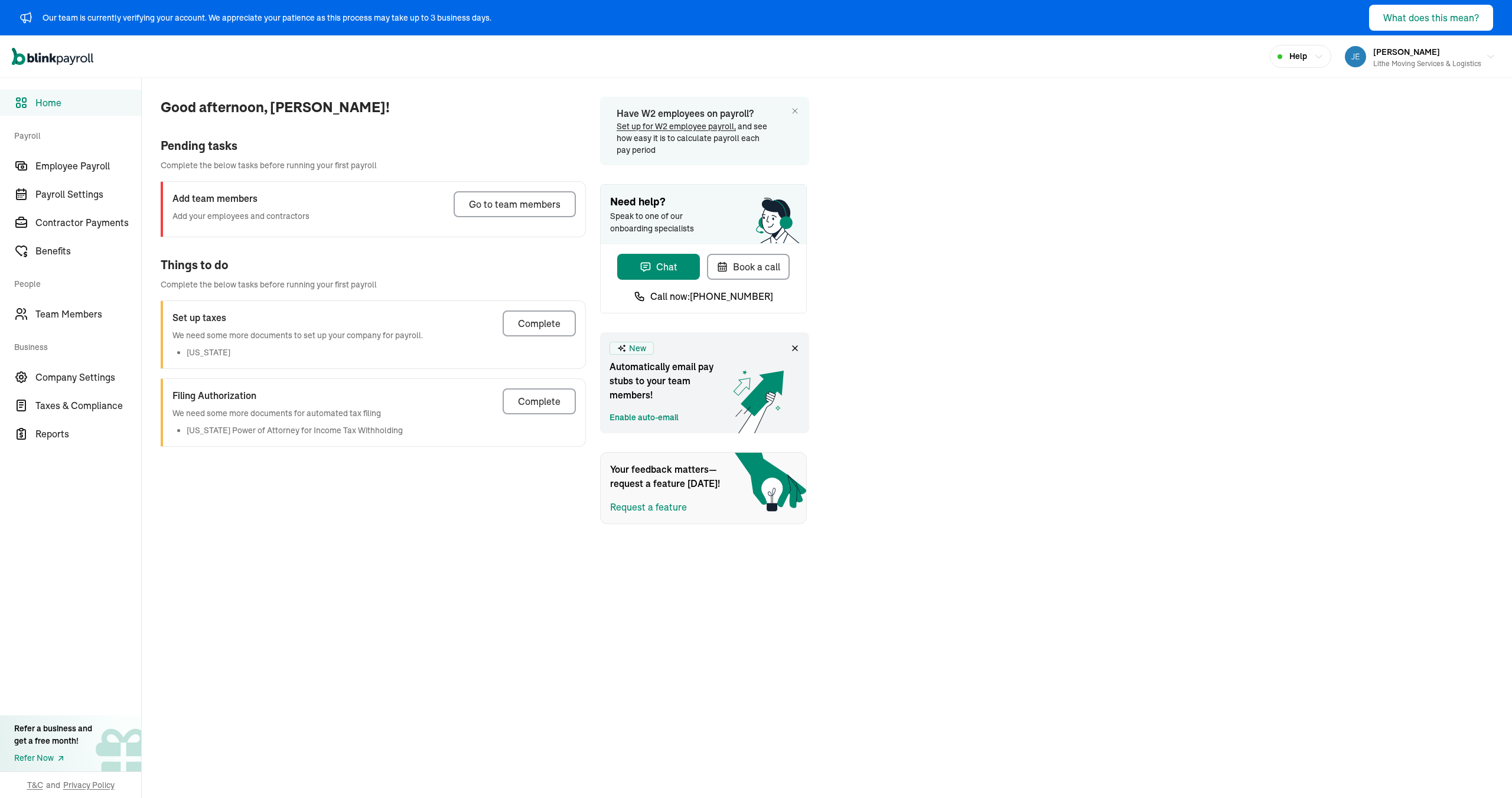
click at [994, 142] on div "Good afternoon, [PERSON_NAME]! Pending tasks Complete the below tasks before ru…" at bounding box center [826, 301] width 1370 height 446
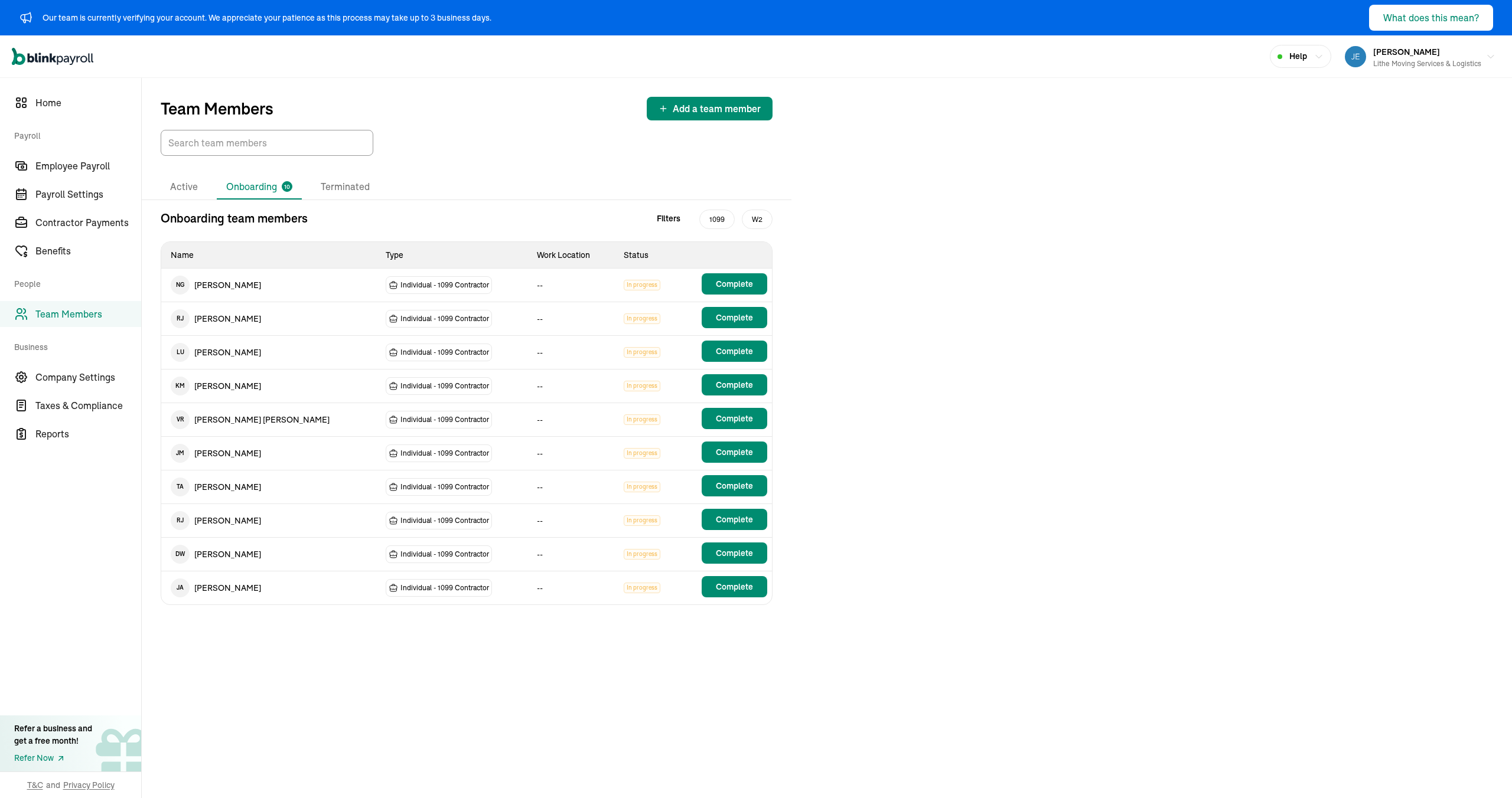
drag, startPoint x: 1048, startPoint y: 162, endPoint x: 618, endPoint y: 108, distance: 433.4
click at [999, 162] on div "Team Members Add a team member Active Onboarding 10 Terminated Onboarding team …" at bounding box center [826, 438] width 1370 height 720
click at [451, 98] on div "Team Members Add a team member" at bounding box center [467, 109] width 612 height 24
